Goal: Task Accomplishment & Management: Manage account settings

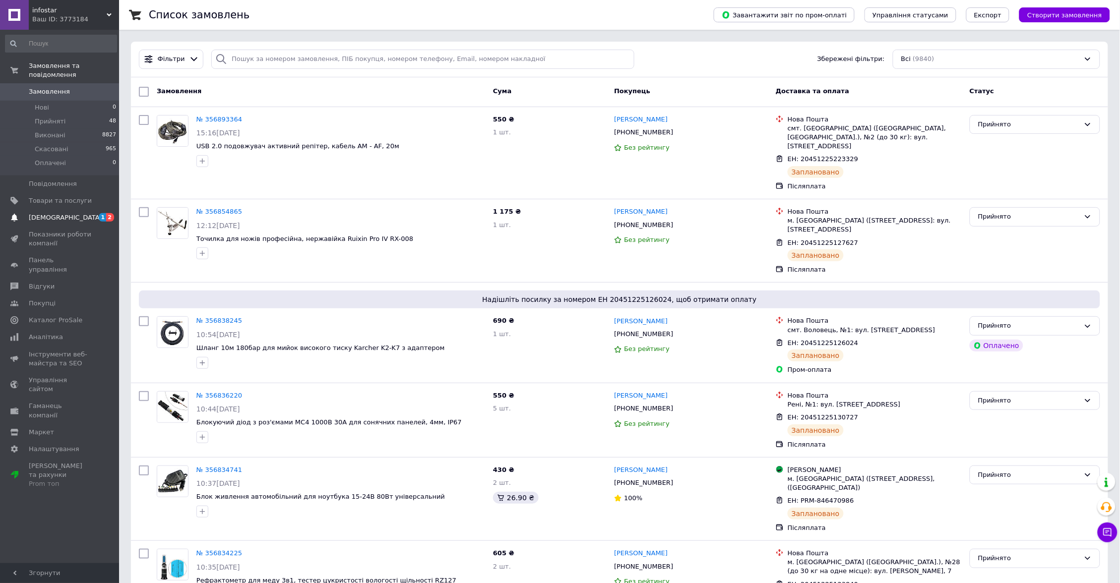
click at [60, 213] on span "[DEMOGRAPHIC_DATA]" at bounding box center [65, 217] width 73 height 9
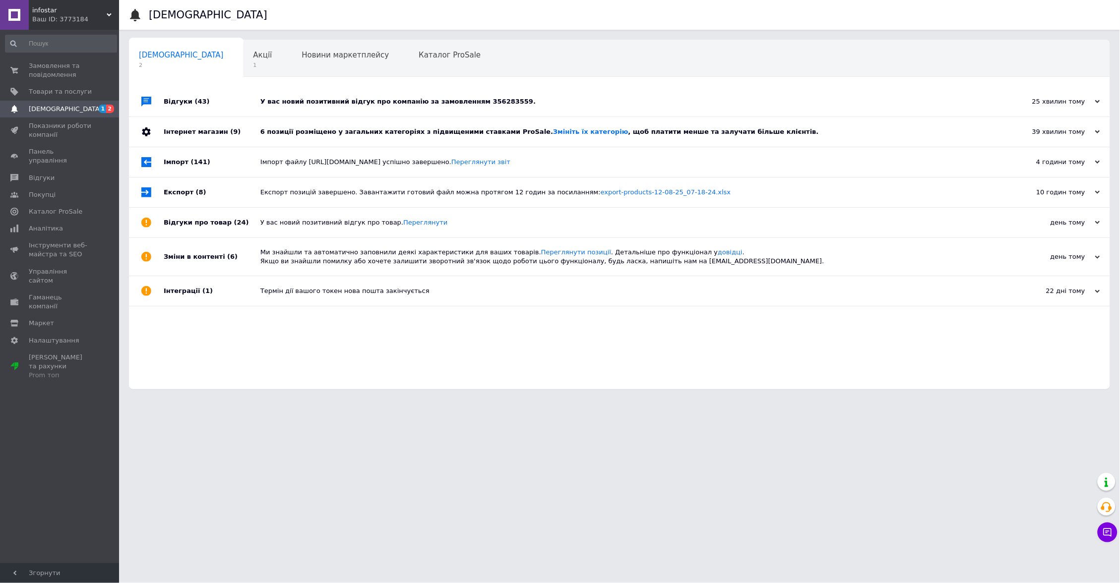
click at [406, 133] on div "6 позиції розміщено у загальних категоріях з підвищеними ставками ProSale. Змін…" at bounding box center [630, 131] width 740 height 9
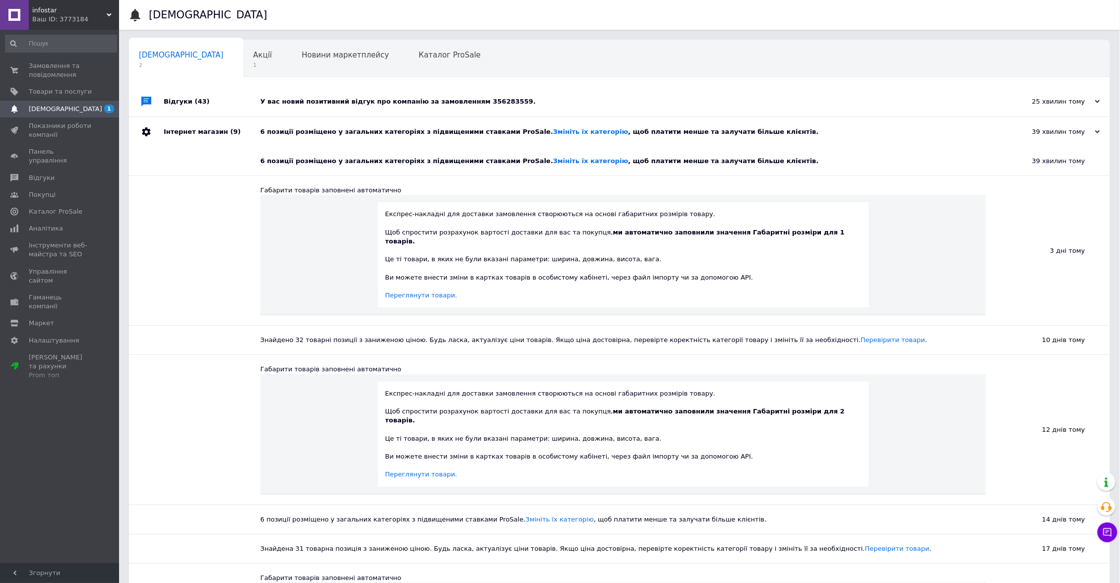
click at [376, 100] on div "У вас новий позитивний відгук про компанію за замовленням 356283559." at bounding box center [630, 101] width 740 height 9
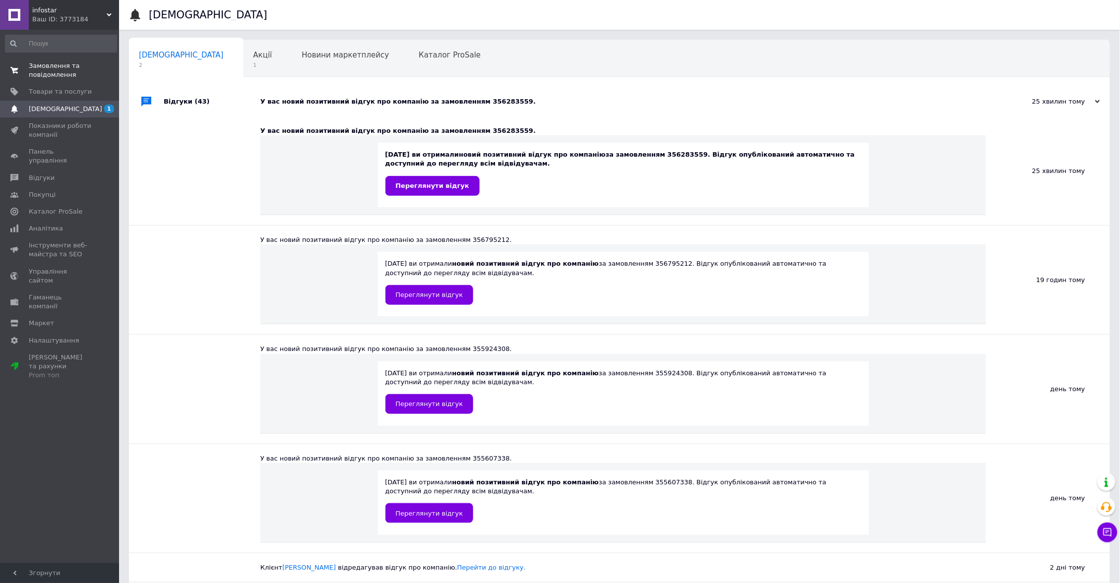
click at [29, 73] on span "Замовлення та повідомлення" at bounding box center [60, 70] width 63 height 18
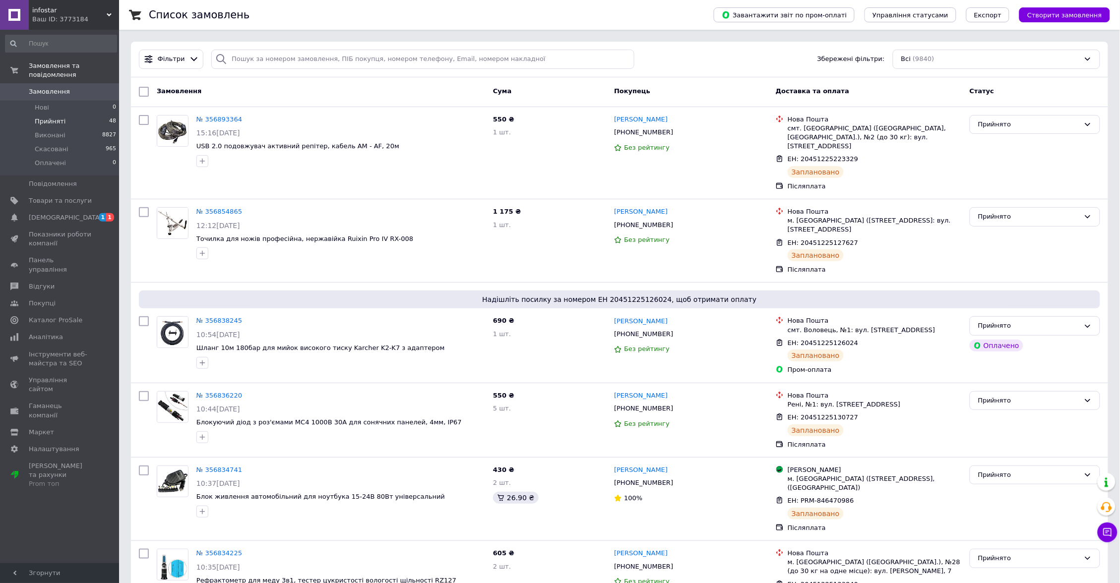
click at [43, 115] on li "Прийняті 48" at bounding box center [61, 122] width 122 height 14
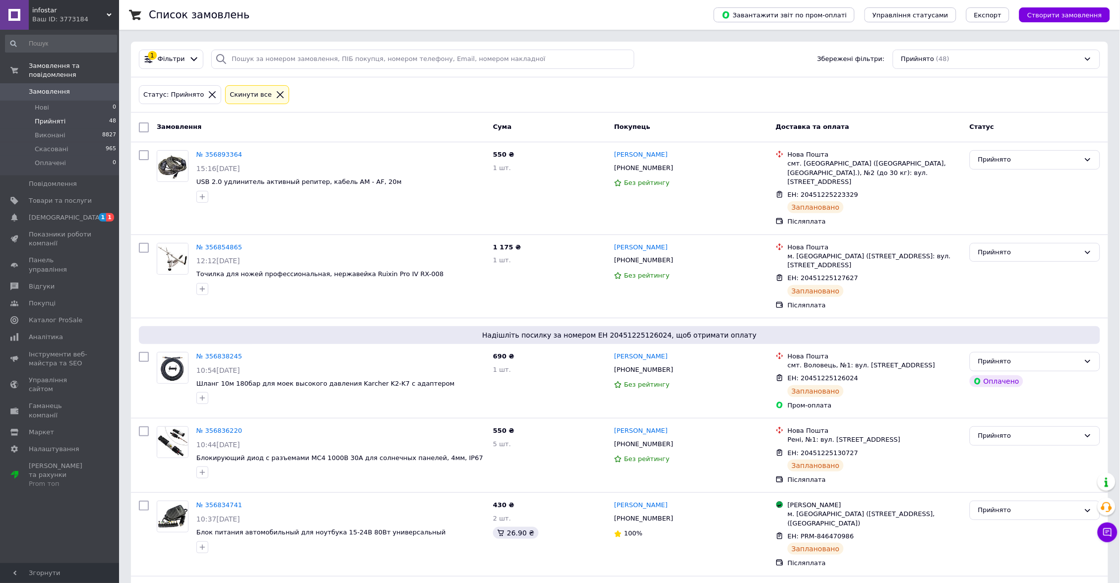
click at [52, 123] on span "Прийняті" at bounding box center [50, 121] width 31 height 9
click at [51, 213] on span "[DEMOGRAPHIC_DATA]" at bounding box center [65, 217] width 73 height 9
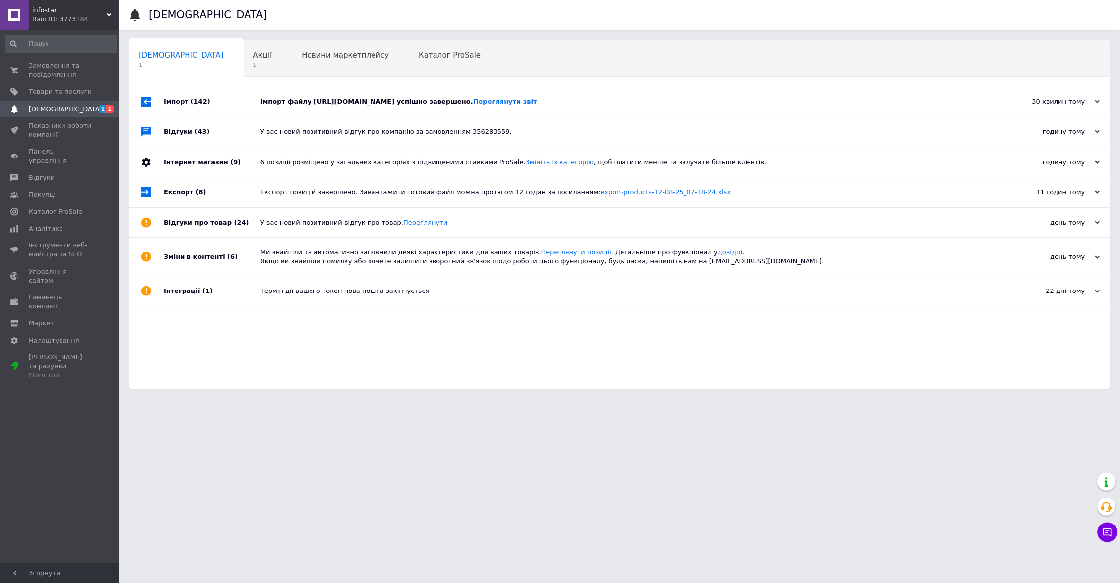
click at [375, 104] on div "Імпорт файлу https://b2b.fd24.info/fd24_prom.xml успішно завершено. Переглянути…" at bounding box center [630, 101] width 740 height 9
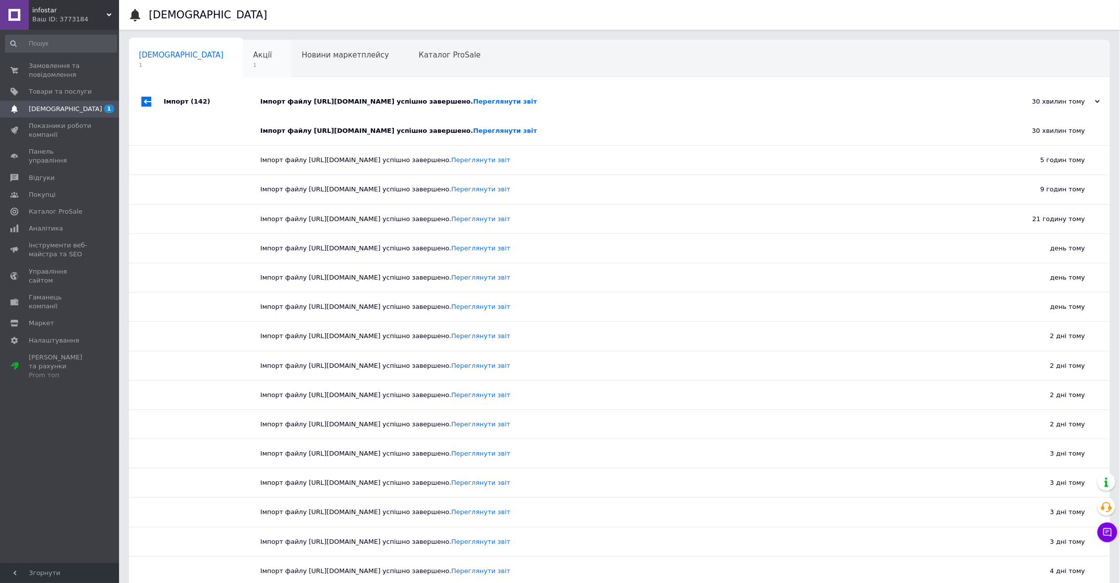
click at [253, 57] on span "Акції" at bounding box center [262, 55] width 19 height 9
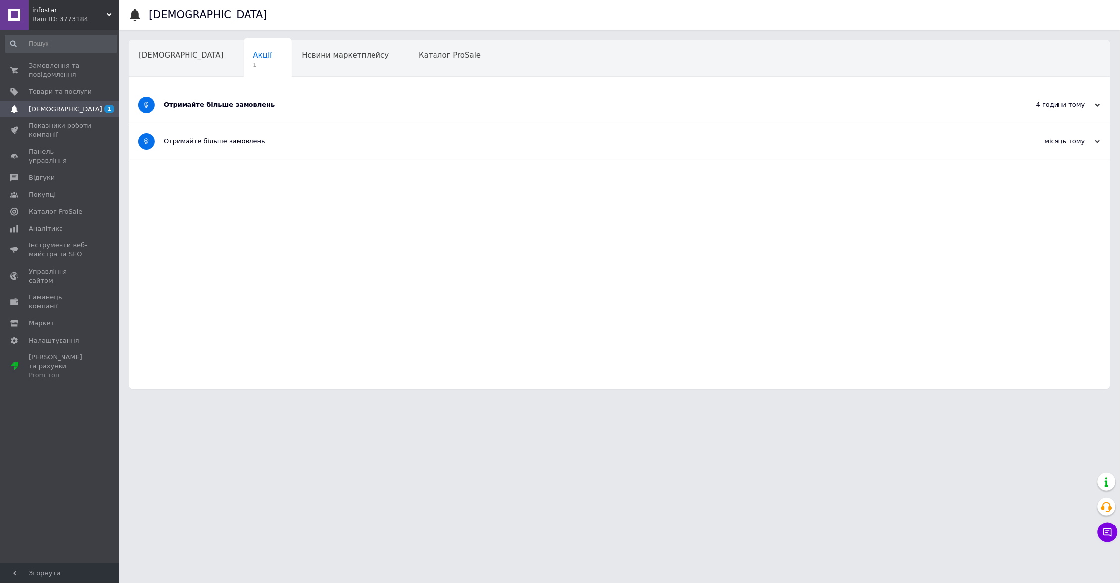
click at [270, 104] on div "Отримайте більше замовлень" at bounding box center [582, 104] width 837 height 9
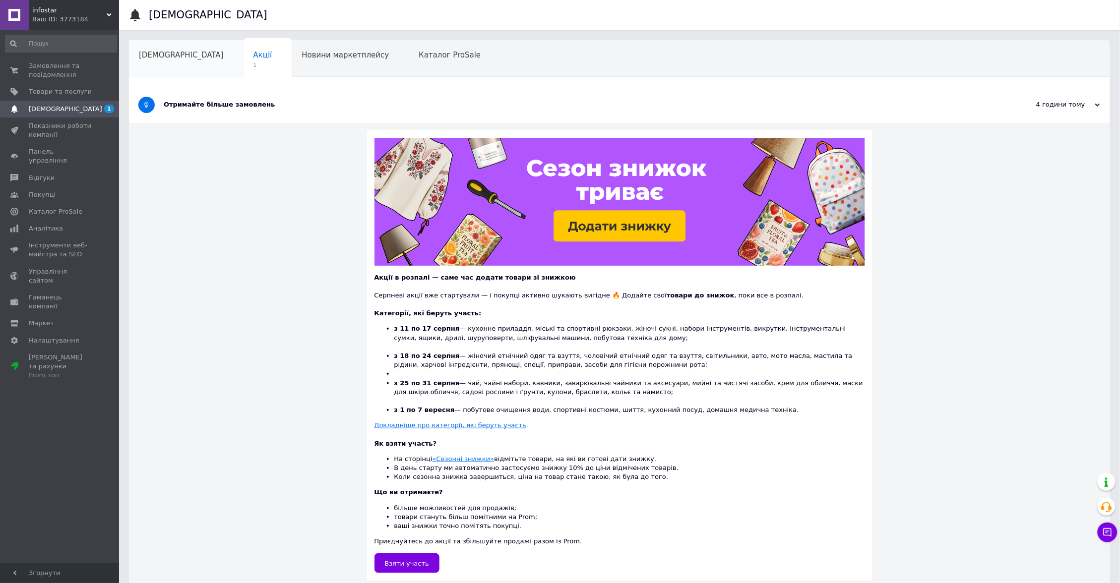
click at [158, 60] on div "[DEMOGRAPHIC_DATA]" at bounding box center [186, 59] width 115 height 38
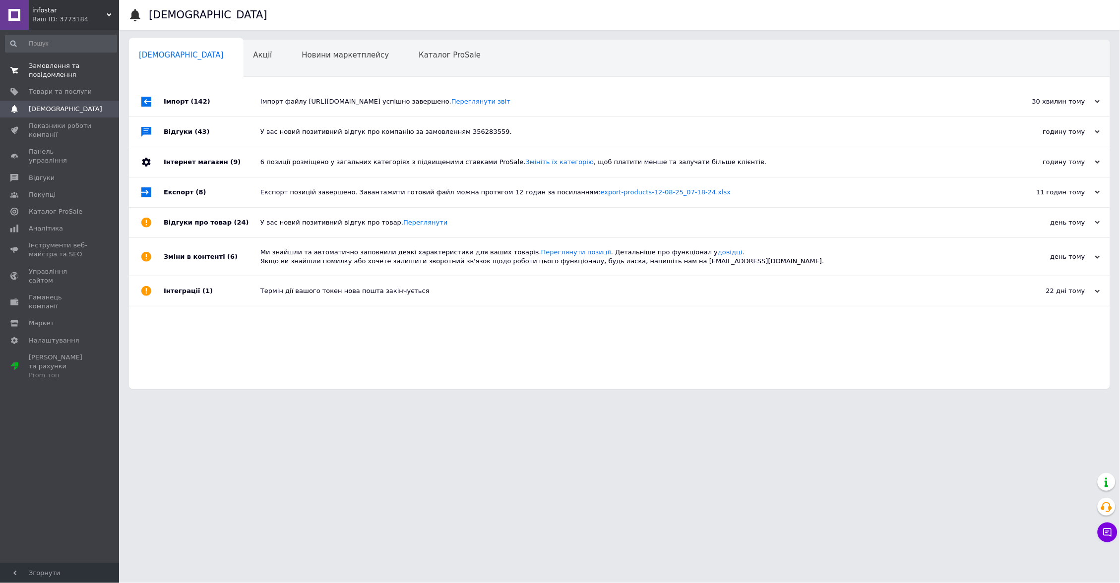
click at [68, 78] on span "Замовлення та повідомлення" at bounding box center [60, 70] width 63 height 18
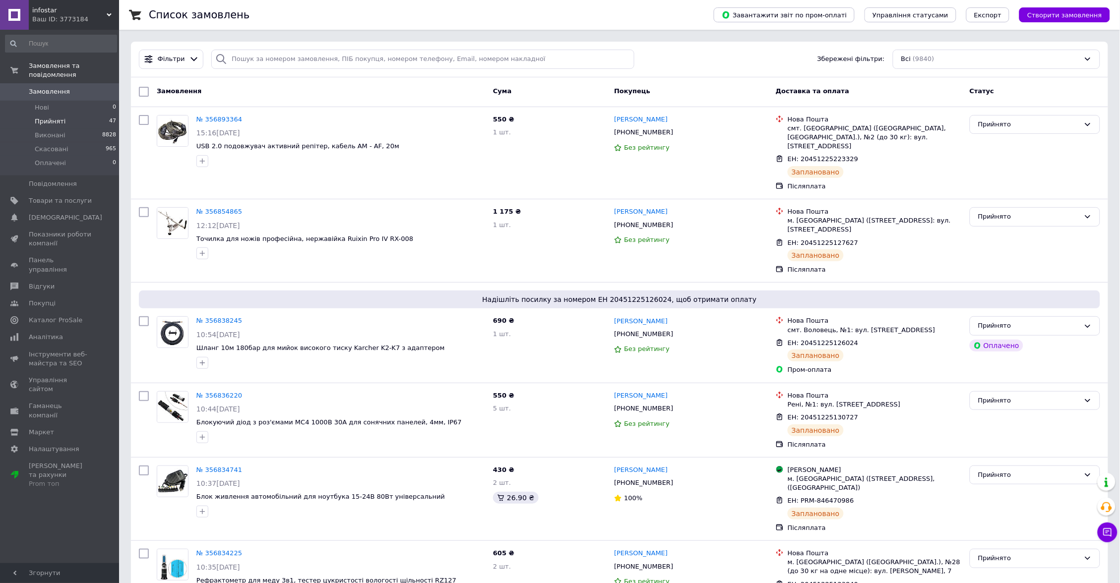
click at [54, 120] on span "Прийняті" at bounding box center [50, 121] width 31 height 9
